Goal: Find specific page/section: Find specific page/section

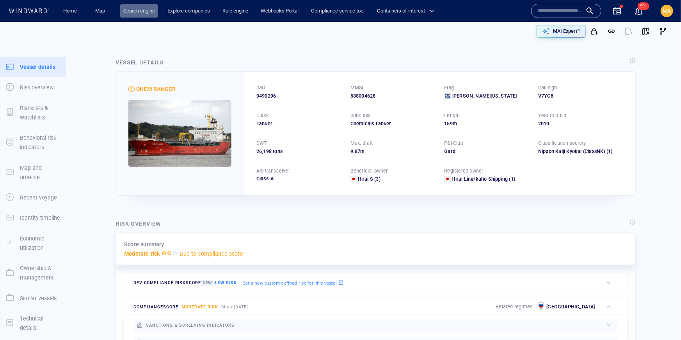
click at [147, 12] on link "Search engine" at bounding box center [139, 11] width 38 height 14
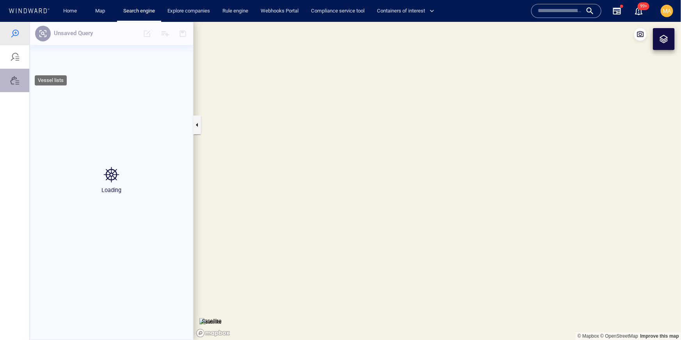
click at [13, 78] on div at bounding box center [14, 79] width 9 height 9
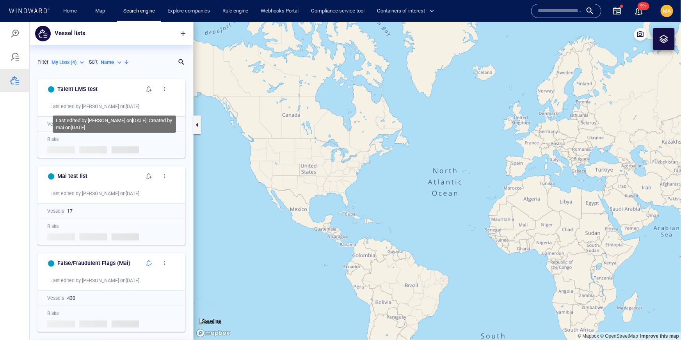
scroll to position [265, 164]
click at [67, 64] on p "My Lists ( 4 )" at bounding box center [64, 62] width 25 height 7
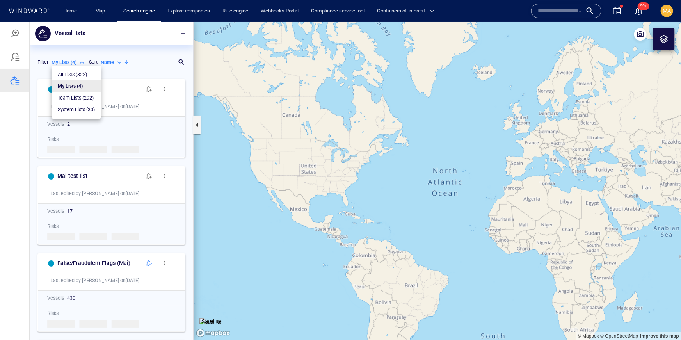
click at [75, 111] on p "System Lists ( 30 )" at bounding box center [76, 109] width 37 height 7
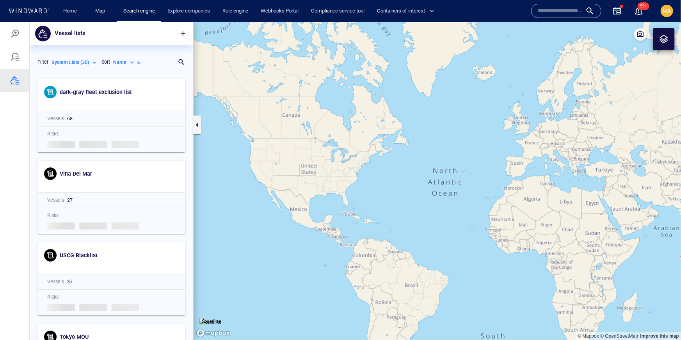
click at [143, 147] on icon "Loading risks..." at bounding box center [111, 144] width 128 height 8
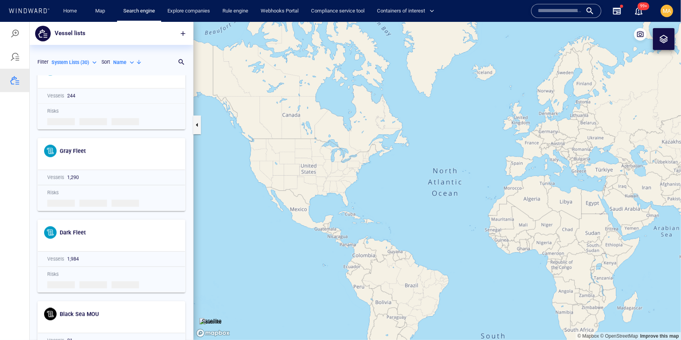
scroll to position [2063, 0]
click at [81, 59] on p "System Lists ( 30 )" at bounding box center [70, 62] width 37 height 7
click at [68, 85] on p "My Lists ( 4 )" at bounding box center [70, 85] width 25 height 7
type input "*******"
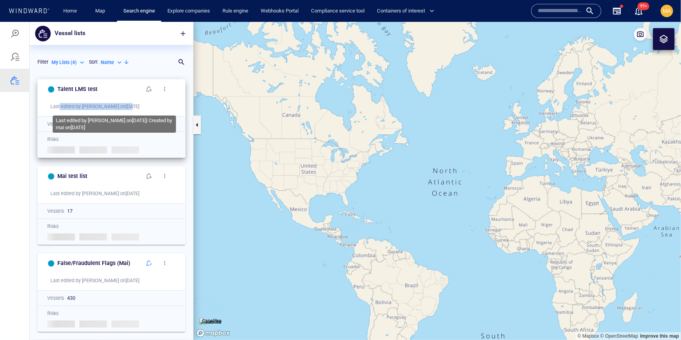
drag, startPoint x: 59, startPoint y: 108, endPoint x: 106, endPoint y: 108, distance: 46.5
click at [106, 108] on div "Last edited by mai on [DATE]" at bounding box center [114, 106] width 128 height 7
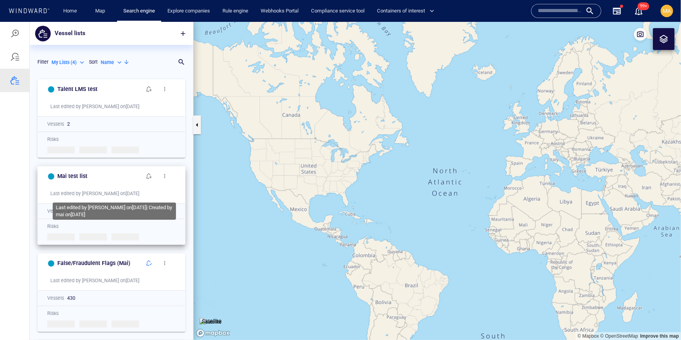
drag, startPoint x: 59, startPoint y: 189, endPoint x: 95, endPoint y: 189, distance: 35.5
click at [95, 190] on div "Last edited by mai on [DATE]" at bounding box center [114, 193] width 128 height 7
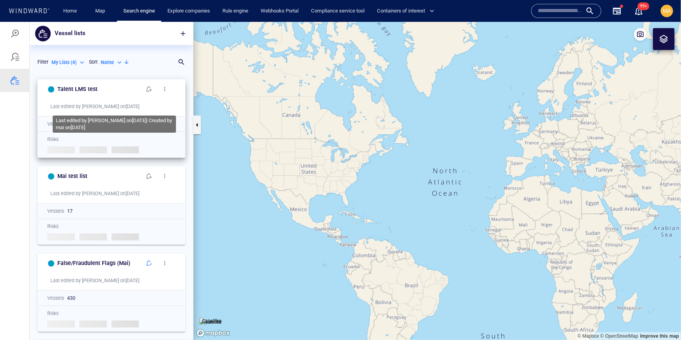
click at [66, 106] on div "Last edited by mai on [DATE]" at bounding box center [114, 106] width 128 height 7
click at [84, 107] on div "Last edited by mai on [DATE]" at bounding box center [114, 106] width 128 height 7
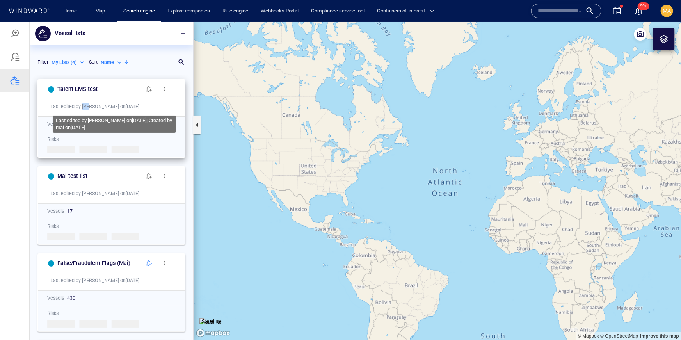
click at [84, 107] on div "Last edited by mai on [DATE]" at bounding box center [114, 106] width 128 height 7
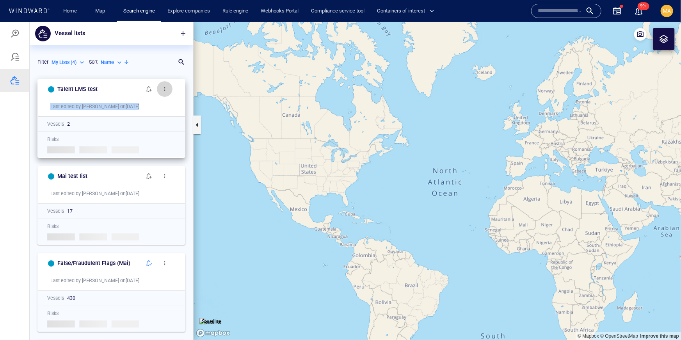
click at [166, 89] on span "button" at bounding box center [165, 89] width 6 height 6
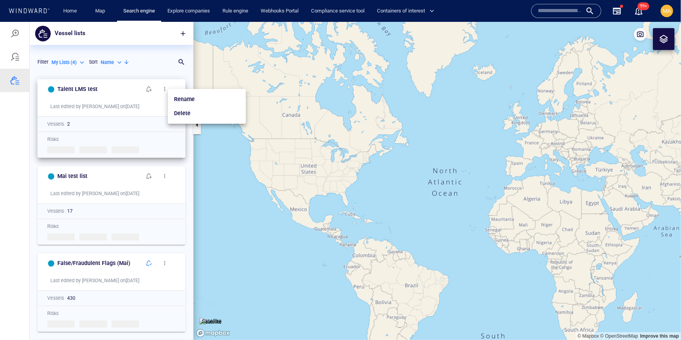
click at [130, 98] on div at bounding box center [340, 180] width 681 height 318
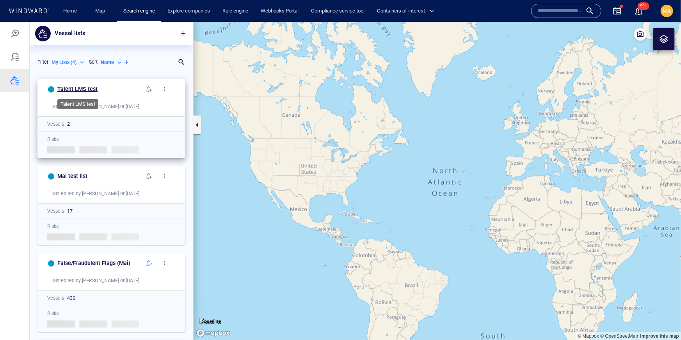
click at [85, 90] on h6 "Talent LMS test" at bounding box center [77, 89] width 40 height 10
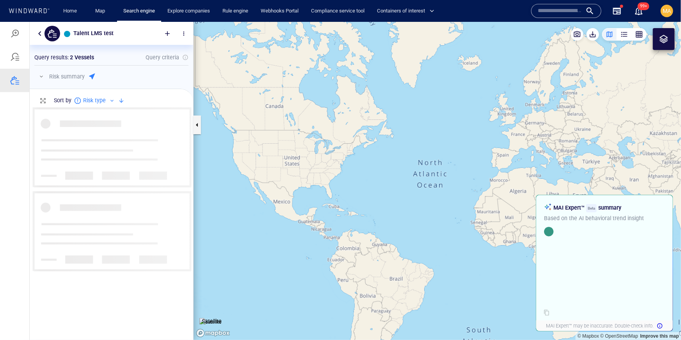
scroll to position [232, 164]
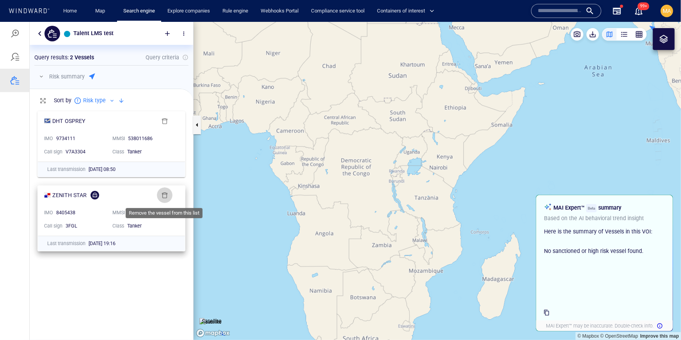
click at [165, 193] on span "button" at bounding box center [165, 195] width 6 height 6
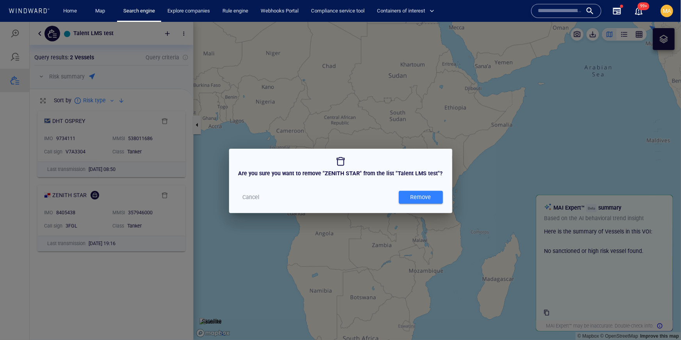
click at [406, 196] on span "Remove" at bounding box center [421, 197] width 36 height 10
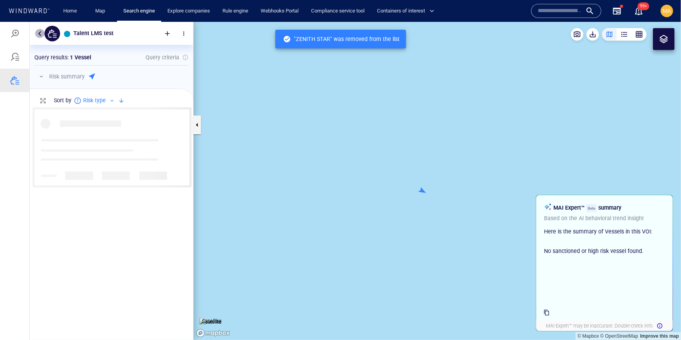
click at [35, 32] on button "button" at bounding box center [39, 33] width 9 height 9
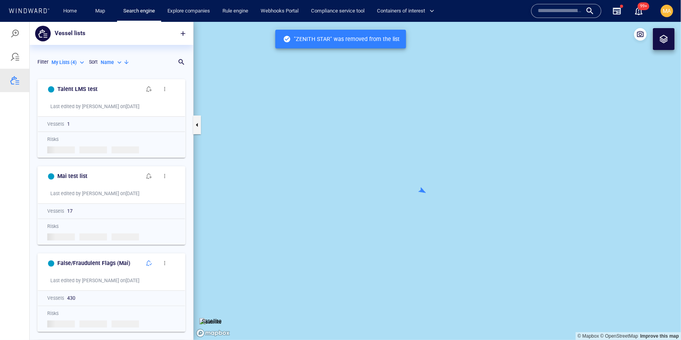
scroll to position [265, 164]
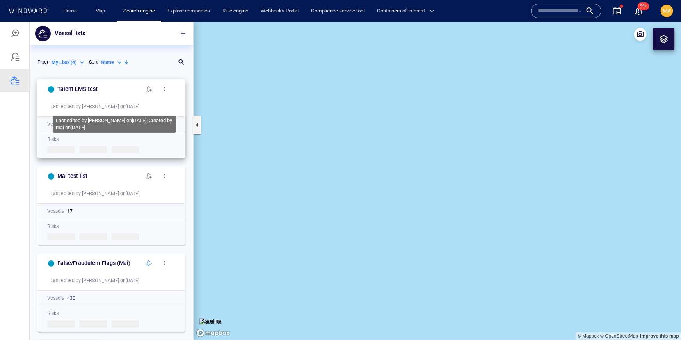
click at [115, 105] on div "Last edited by mai on [DATE]" at bounding box center [114, 106] width 128 height 7
click at [116, 106] on div "Last edited by mai on [DATE]" at bounding box center [114, 106] width 128 height 7
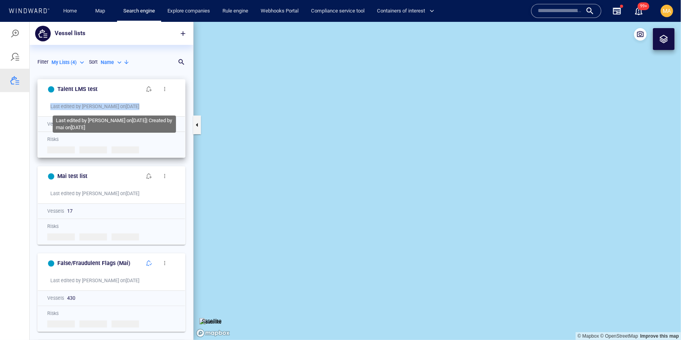
click at [116, 106] on div "Last edited by mai on [DATE]" at bounding box center [114, 106] width 128 height 7
click at [113, 103] on div "Last edited by mai on [DATE]" at bounding box center [114, 106] width 128 height 7
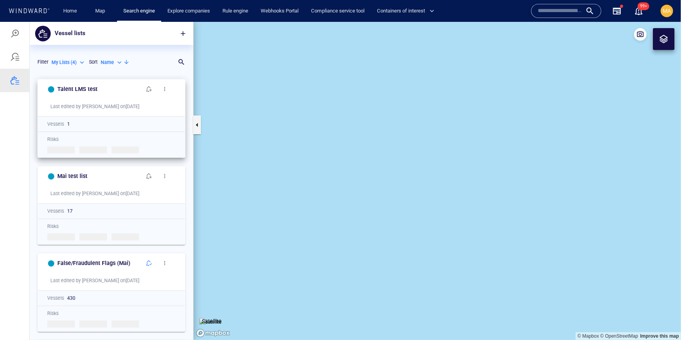
click at [105, 110] on div "Last edited by mai on [DATE]" at bounding box center [114, 106] width 135 height 13
click at [97, 109] on div "Last edited by mai on [DATE]" at bounding box center [114, 106] width 128 height 7
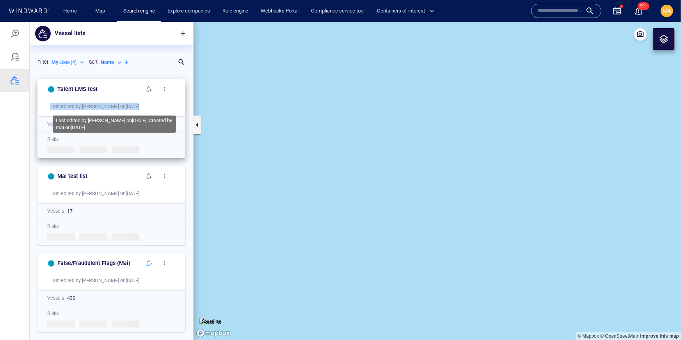
click at [97, 109] on div "Last edited by mai on [DATE]" at bounding box center [114, 106] width 128 height 7
click at [84, 105] on div "Last edited by mai on [DATE]" at bounding box center [114, 106] width 128 height 7
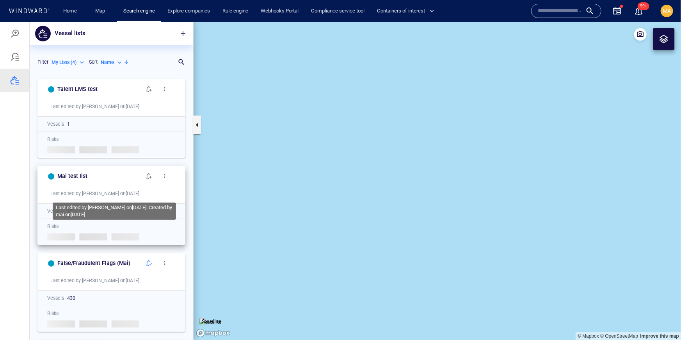
click at [100, 193] on div "Last edited by mai on [DATE]" at bounding box center [114, 193] width 128 height 7
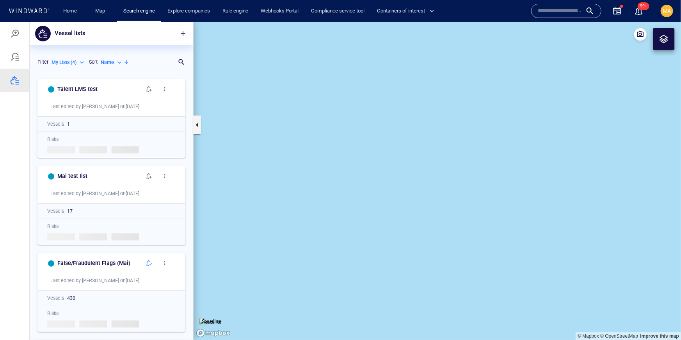
click at [63, 59] on p "My Lists ( 4 )" at bounding box center [64, 62] width 25 height 7
click at [79, 109] on p "System Lists ( 30 )" at bounding box center [76, 109] width 37 height 7
type input "**********"
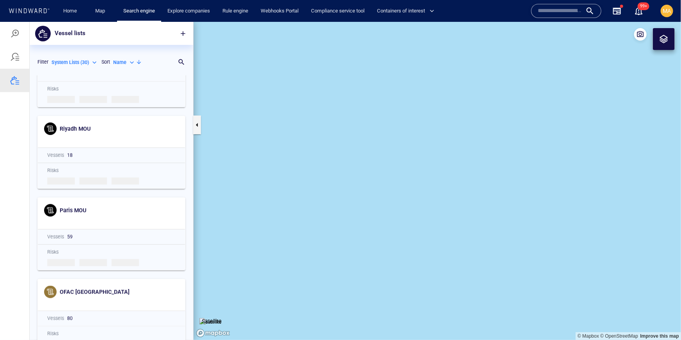
scroll to position [373, 0]
